Goal: Register for event/course

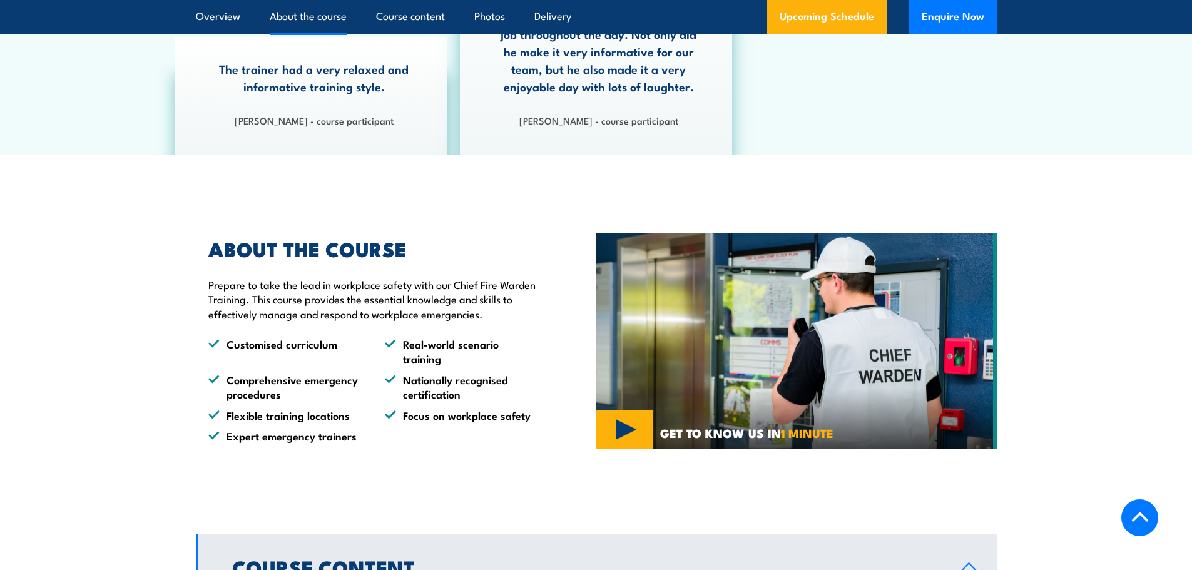
scroll to position [563, 0]
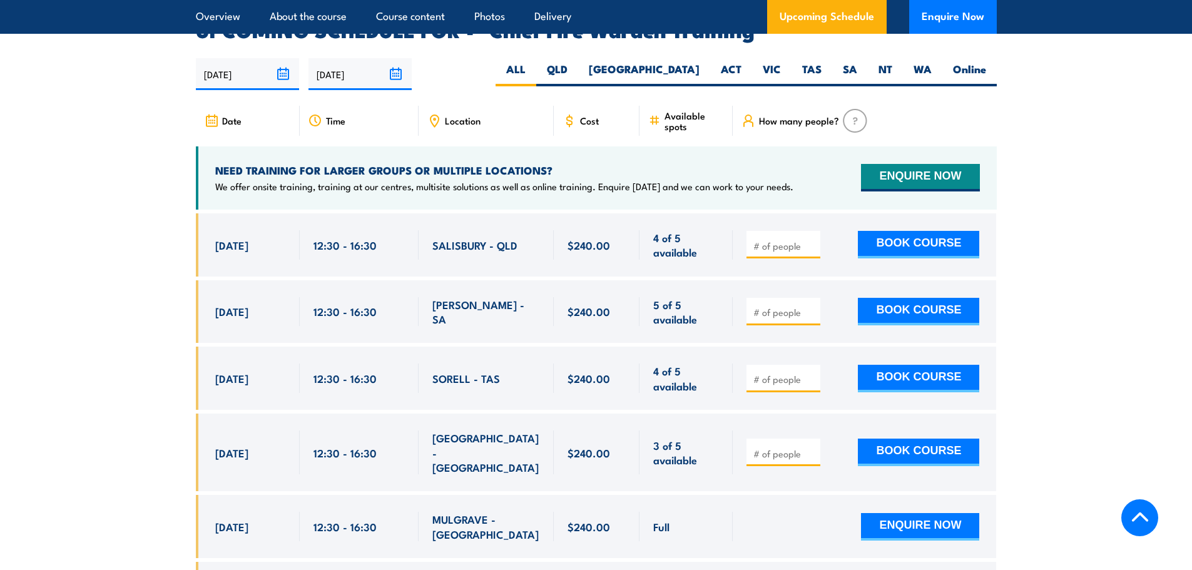
scroll to position [2253, 0]
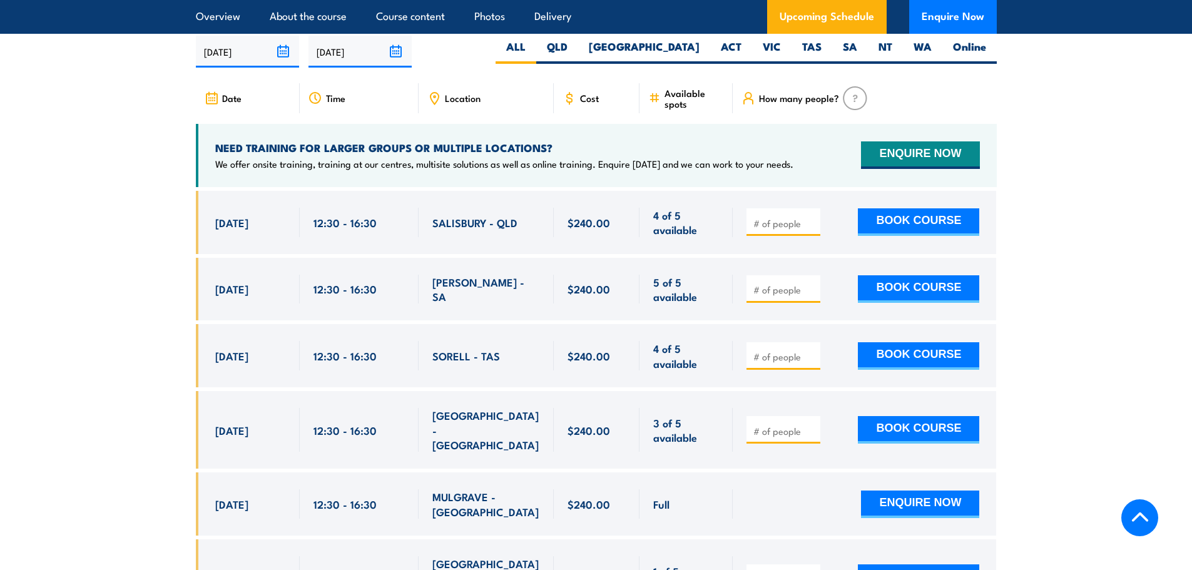
click at [785, 425] on input "number" at bounding box center [785, 431] width 63 height 13
type input "1"
click at [813, 425] on input "1" at bounding box center [785, 431] width 63 height 13
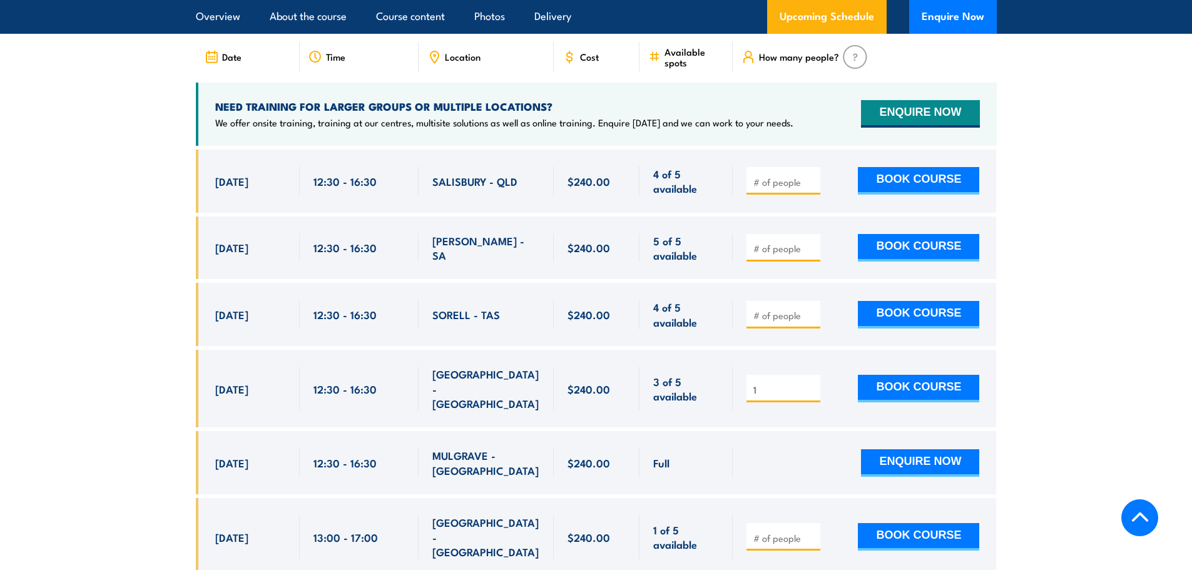
scroll to position [2316, 0]
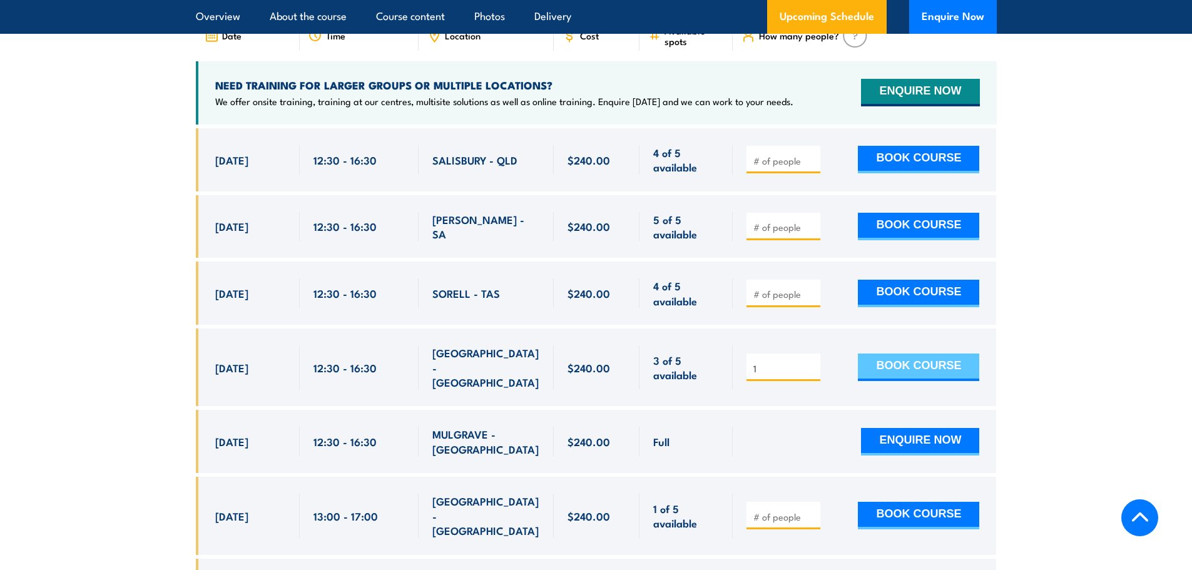
click at [953, 354] on button "BOOK COURSE" at bounding box center [918, 368] width 121 height 28
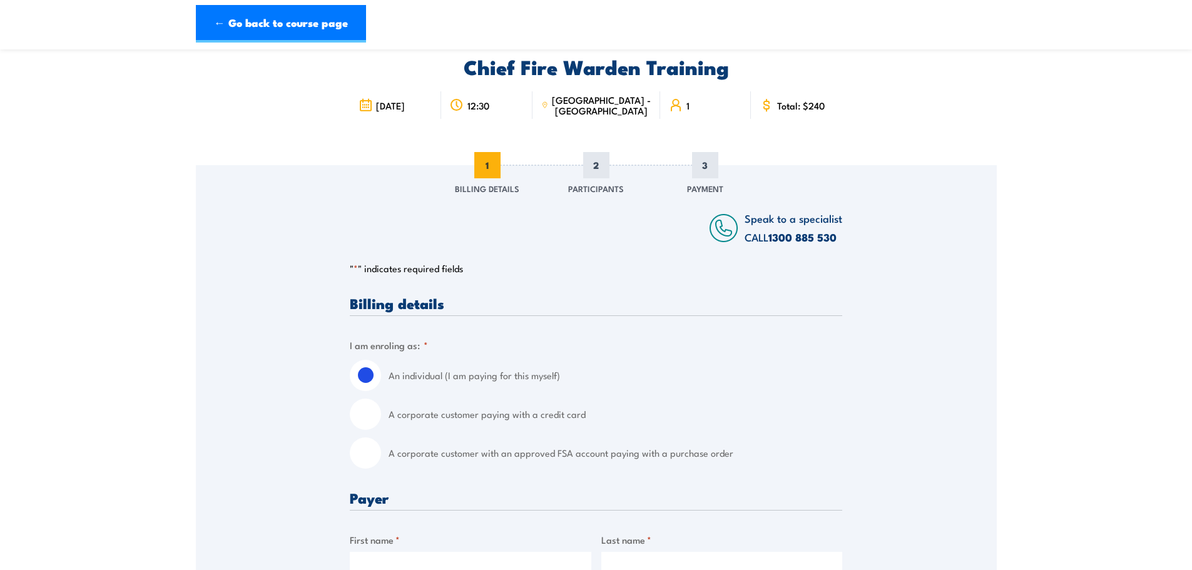
scroll to position [125, 0]
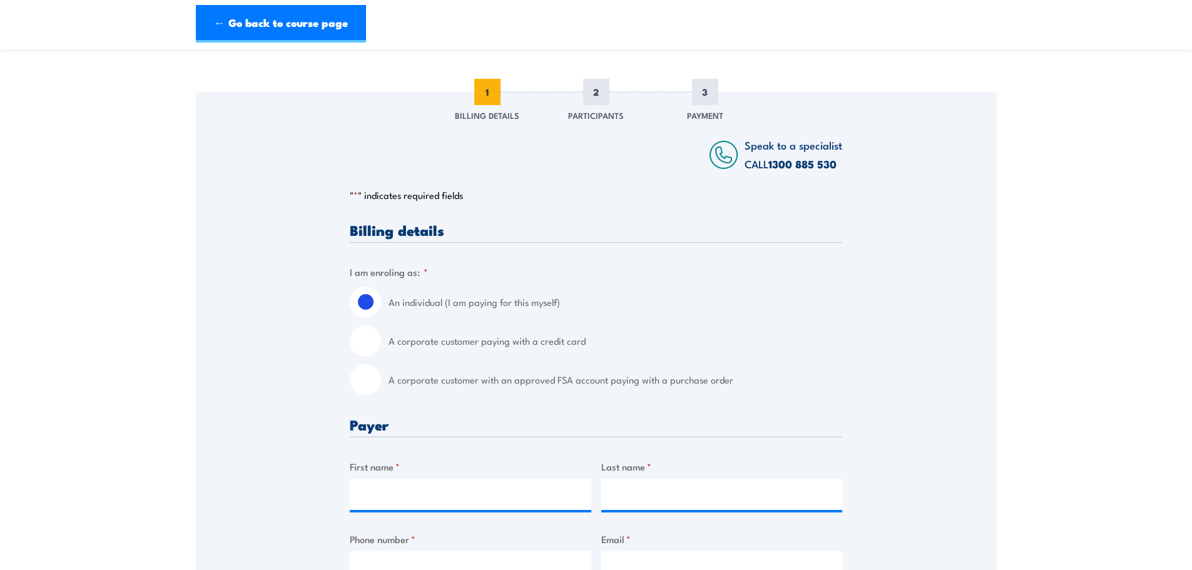
click at [417, 342] on label "A corporate customer paying with a credit card" at bounding box center [616, 340] width 454 height 31
click at [381, 342] on input "A corporate customer paying with a credit card" at bounding box center [365, 340] width 31 height 31
radio input "true"
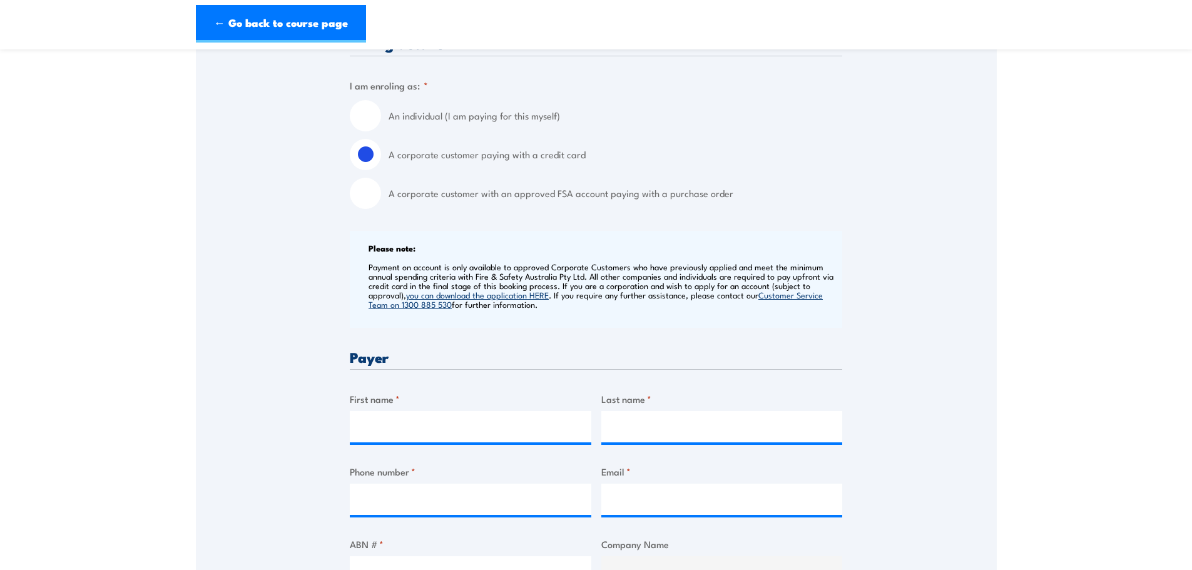
scroll to position [313, 0]
click at [483, 405] on div "First name *" at bounding box center [471, 416] width 242 height 51
click at [481, 421] on input "First name *" at bounding box center [471, 425] width 242 height 31
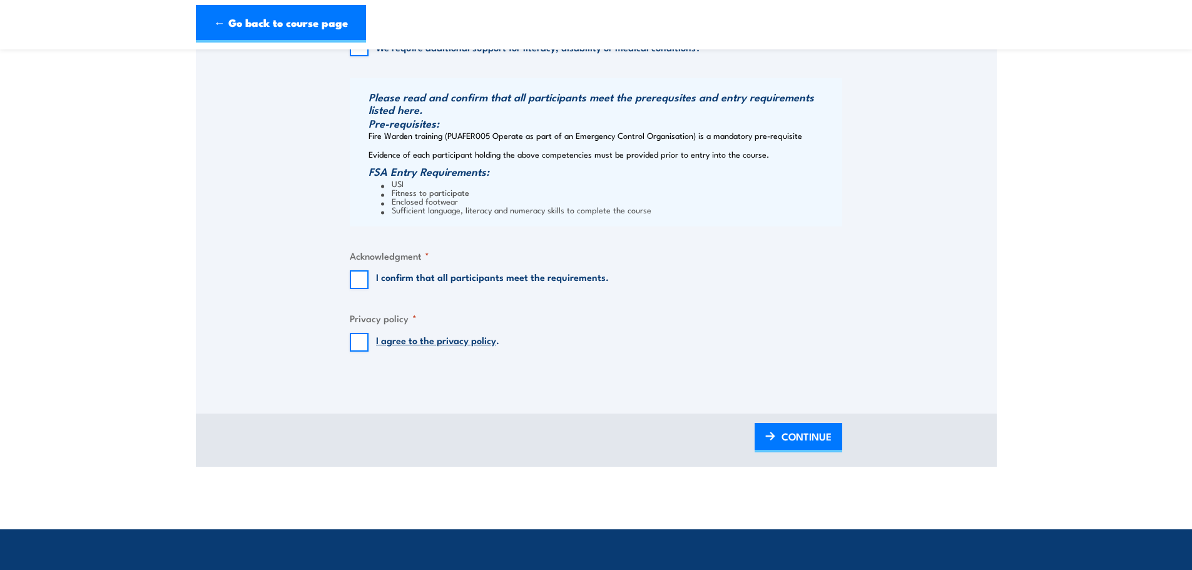
scroll to position [1189, 0]
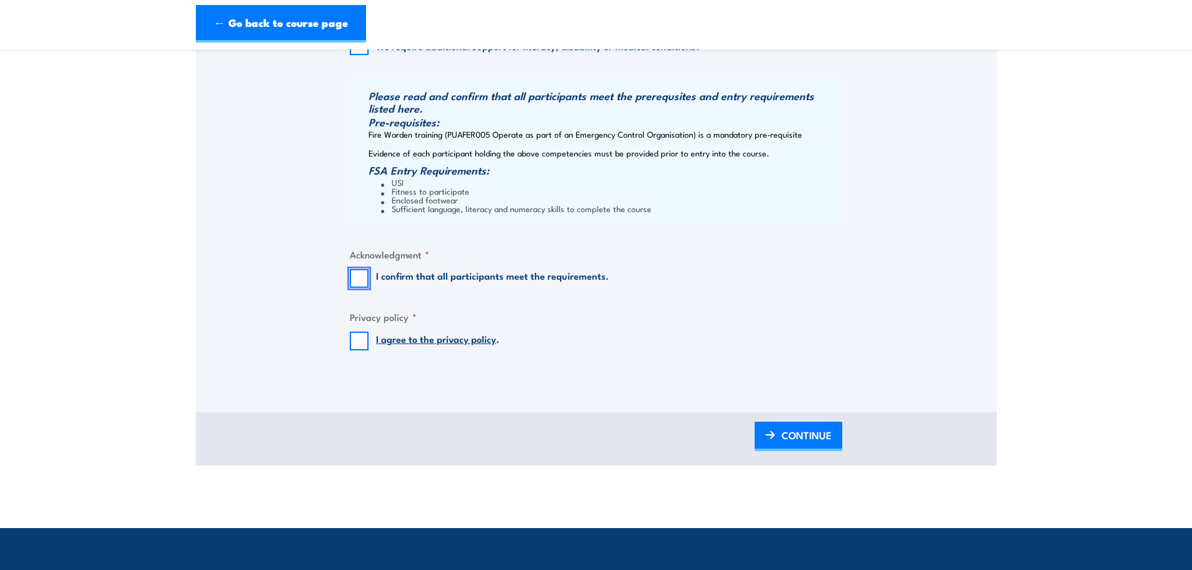
click at [362, 277] on input "I confirm that all participants meet the requirements." at bounding box center [359, 278] width 19 height 19
checkbox input "true"
click at [356, 336] on input "I agree to the privacy policy ." at bounding box center [359, 341] width 19 height 19
checkbox input "true"
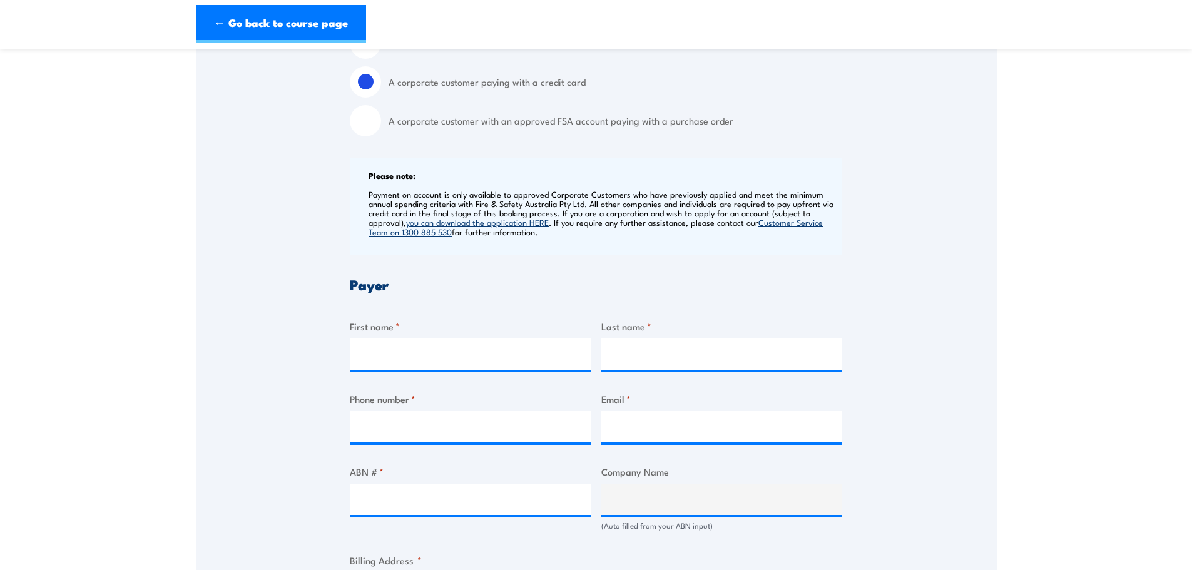
scroll to position [376, 0]
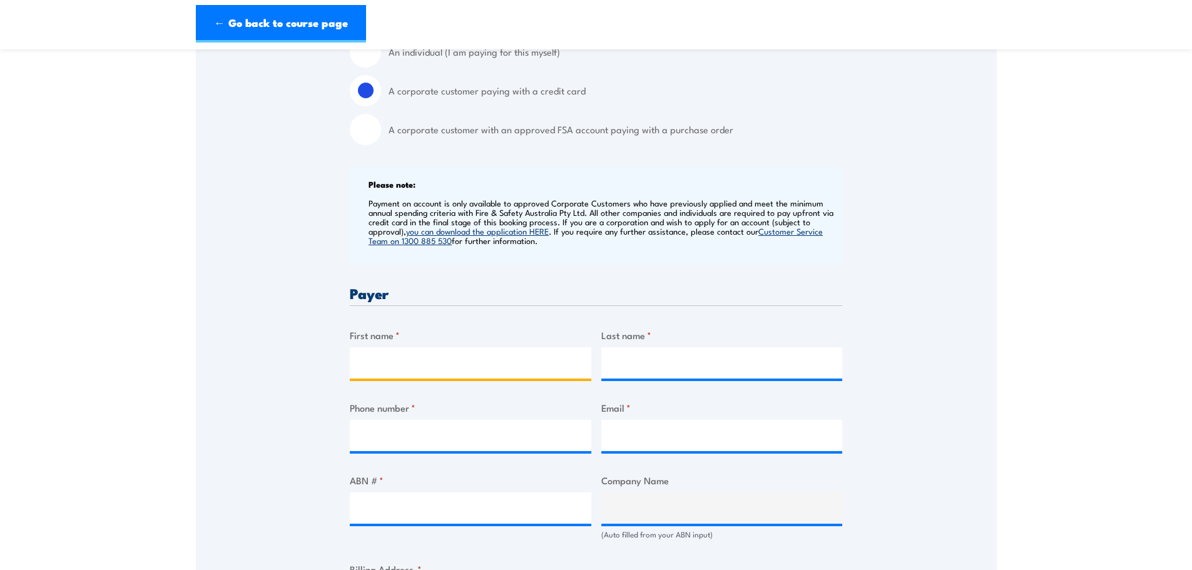
click at [480, 367] on input "First name *" at bounding box center [471, 362] width 242 height 31
type input "Ultimate"
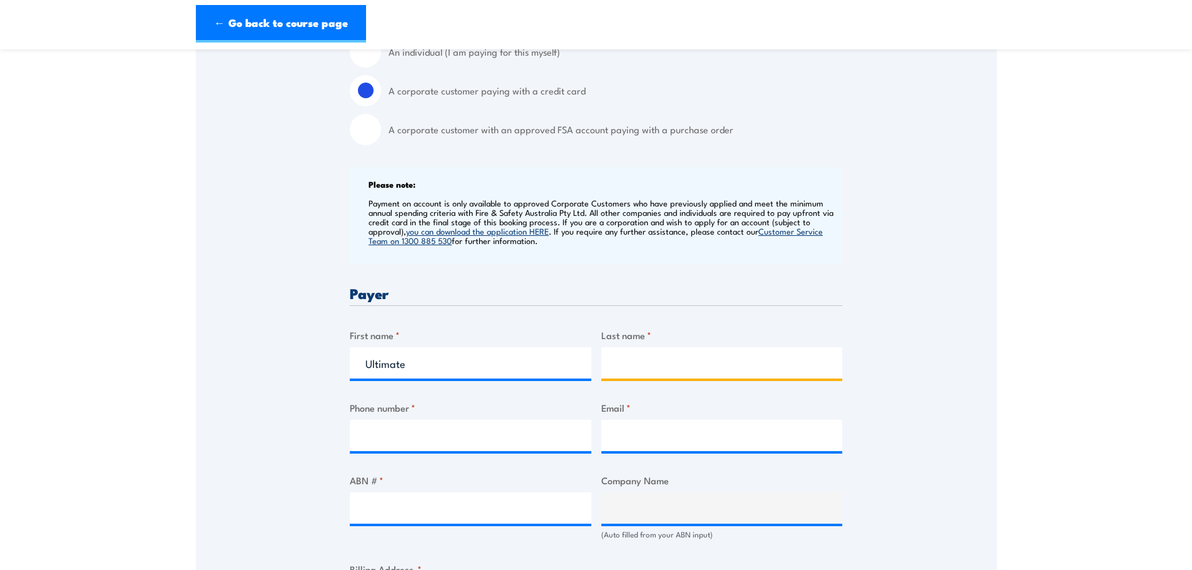
click at [640, 367] on input "Last name *" at bounding box center [723, 362] width 242 height 31
type input "Security"
click at [519, 436] on input "Phone number *" at bounding box center [471, 435] width 242 height 31
click at [101, 174] on section "Chief Fire Warden Training 4 September 2025 12:30 1" at bounding box center [596, 483] width 1192 height 1592
